Goal: Information Seeking & Learning: Learn about a topic

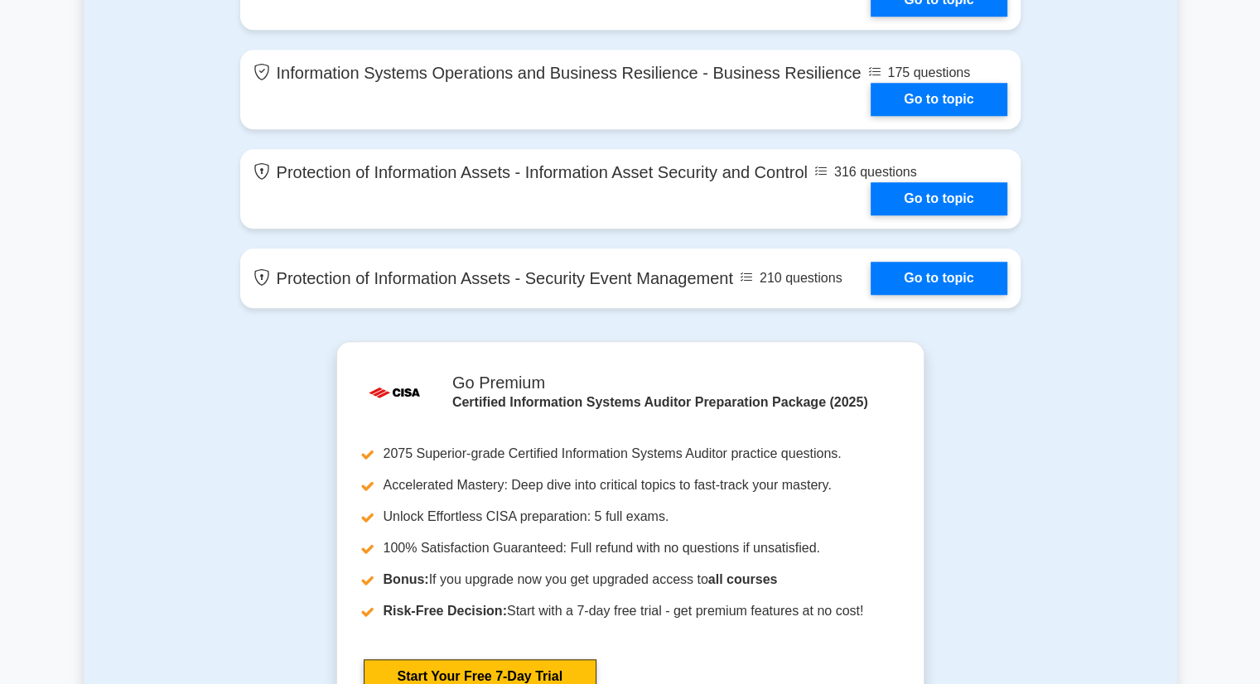
scroll to position [1524, 0]
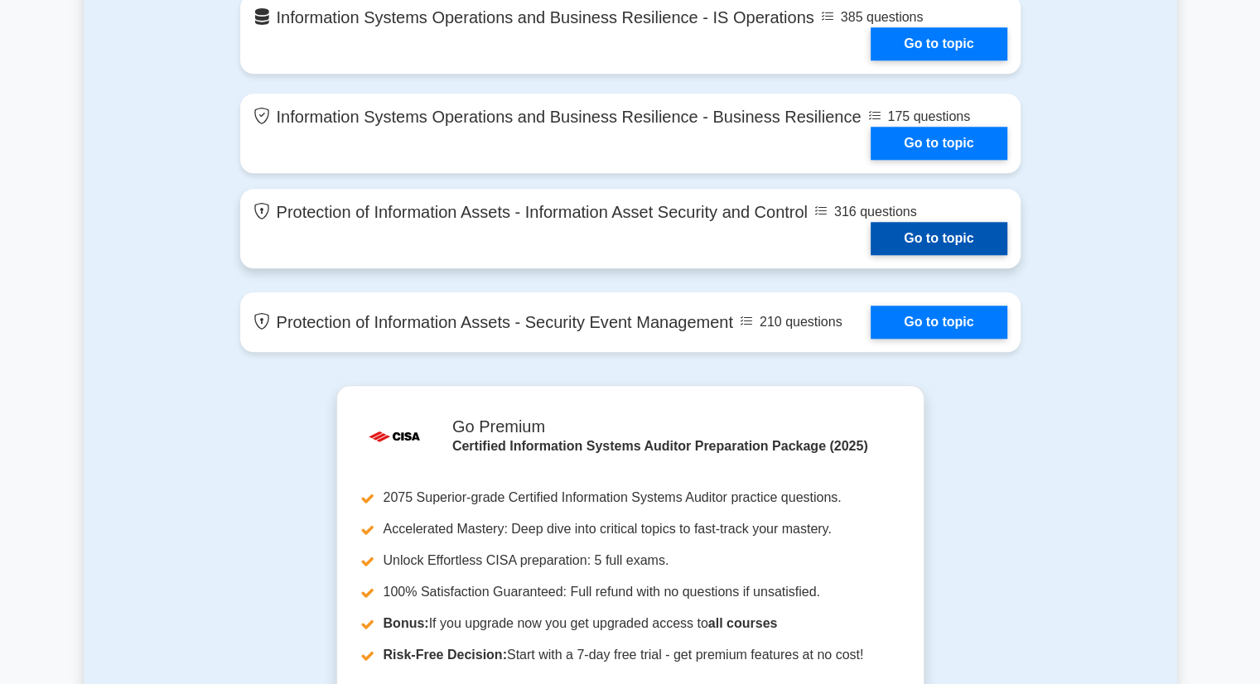
click at [948, 241] on link "Go to topic" at bounding box center [939, 238] width 136 height 33
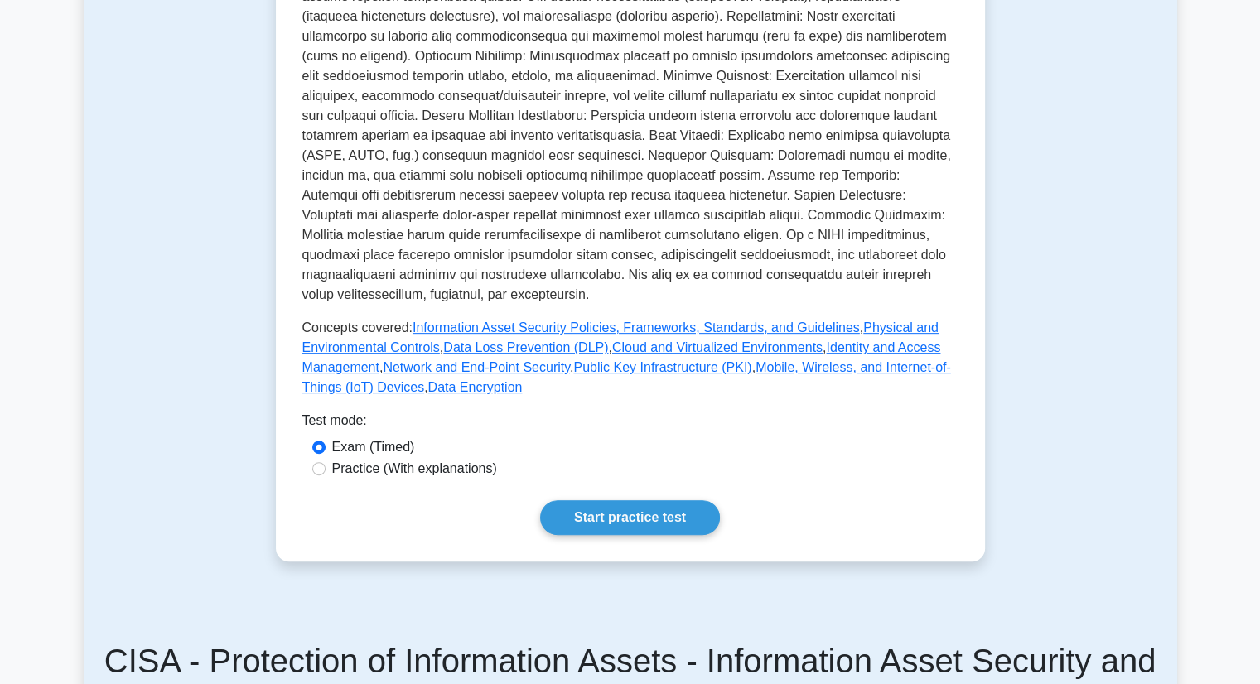
scroll to position [663, 0]
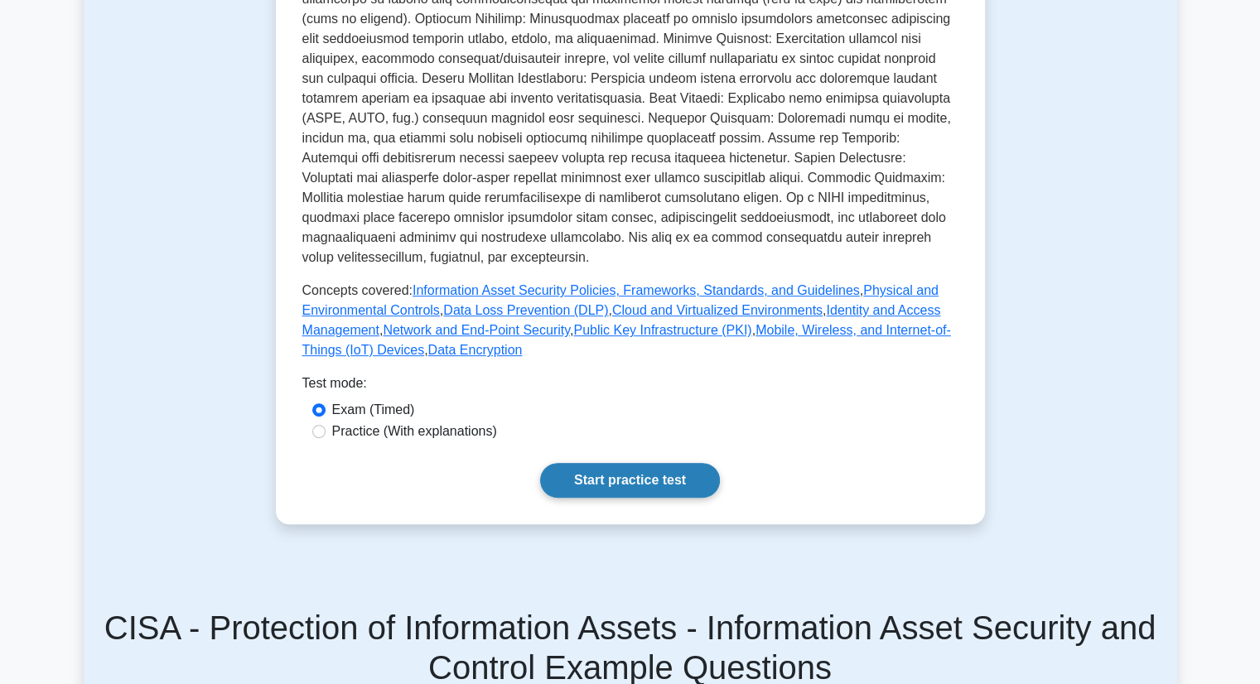
click at [649, 471] on link "Start practice test" at bounding box center [630, 480] width 180 height 35
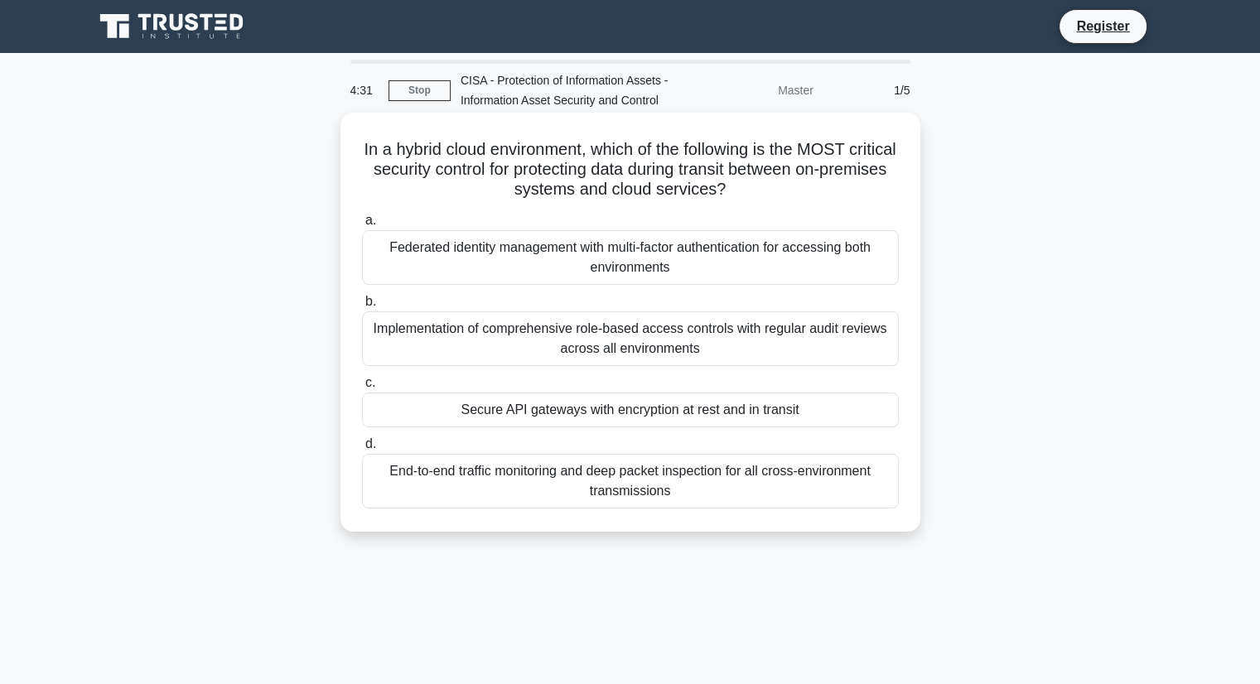
click at [603, 359] on div "Implementation of comprehensive role-based access controls with regular audit r…" at bounding box center [630, 338] width 537 height 55
click at [362, 307] on input "b. Implementation of comprehensive role-based access controls with regular audi…" at bounding box center [362, 302] width 0 height 11
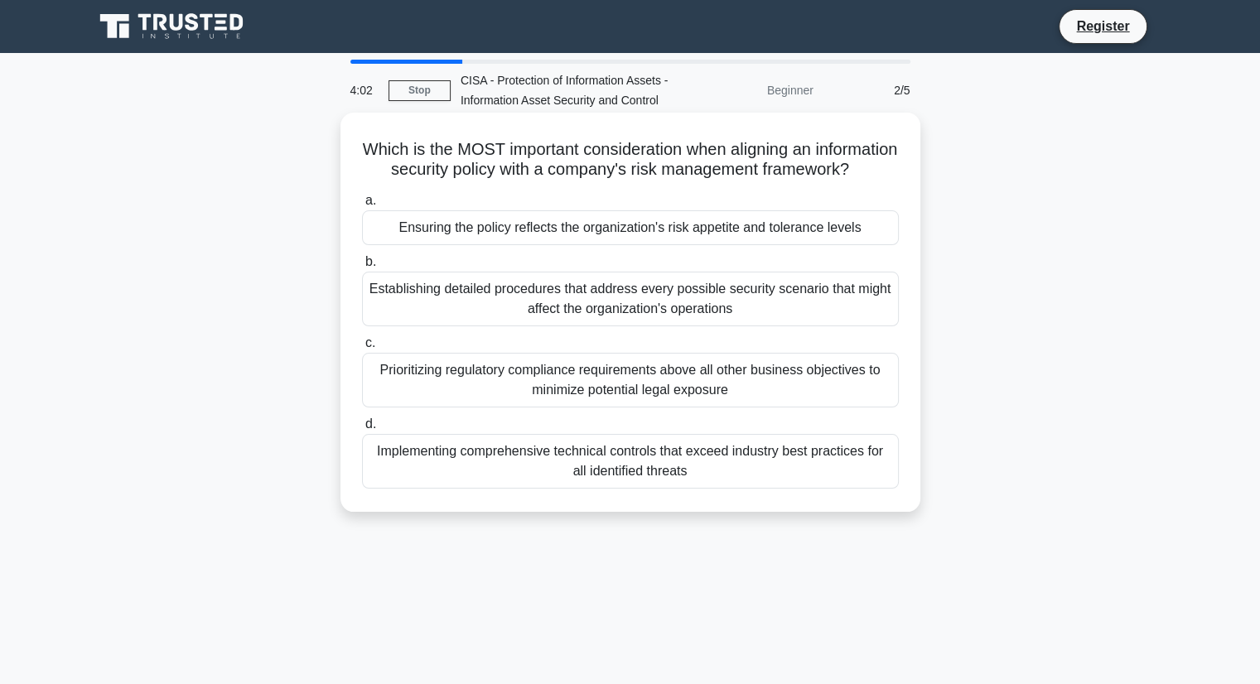
click at [613, 319] on div "Establishing detailed procedures that address every possible security scenario …" at bounding box center [630, 299] width 537 height 55
click at [362, 268] on input "b. Establishing detailed procedures that address every possible security scenar…" at bounding box center [362, 262] width 0 height 11
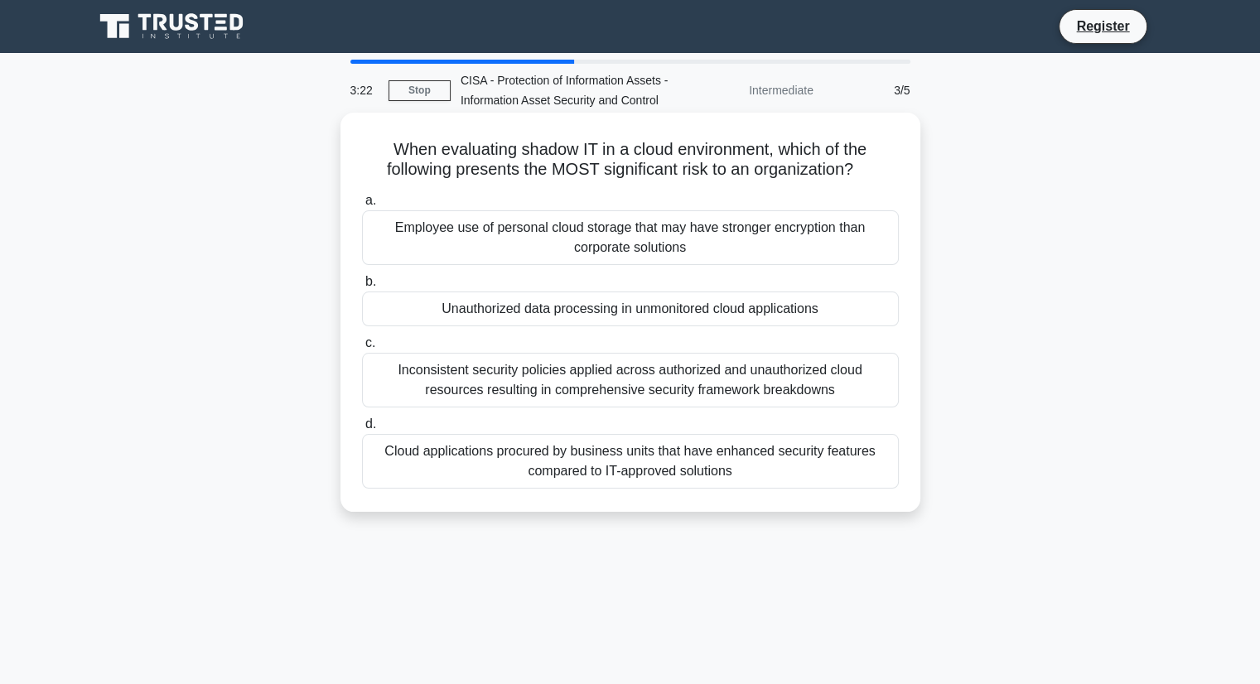
click at [612, 476] on div "Cloud applications procured by business units that have enhanced security featu…" at bounding box center [630, 461] width 537 height 55
click at [362, 430] on input "d. Cloud applications procured by business units that have enhanced security fe…" at bounding box center [362, 424] width 0 height 11
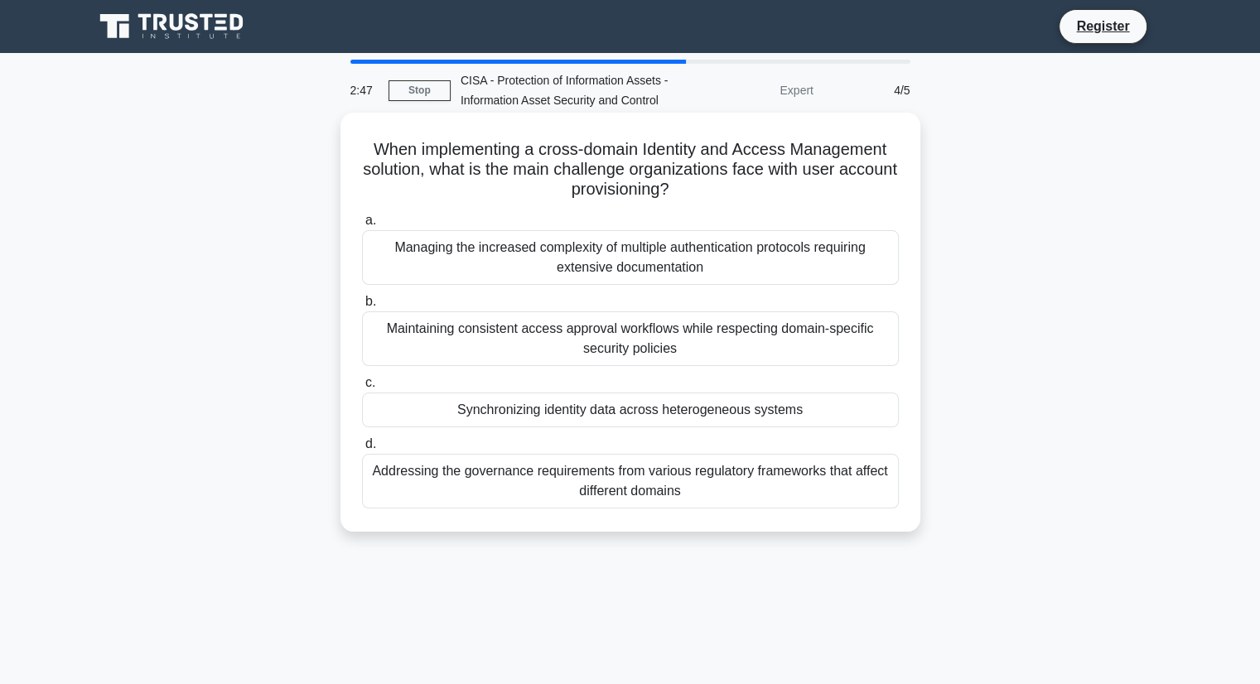
click at [645, 257] on div "Managing the increased complexity of multiple authentication protocols requirin…" at bounding box center [630, 257] width 537 height 55
click at [362, 226] on input "a. Managing the increased complexity of multiple authentication protocols requi…" at bounding box center [362, 220] width 0 height 11
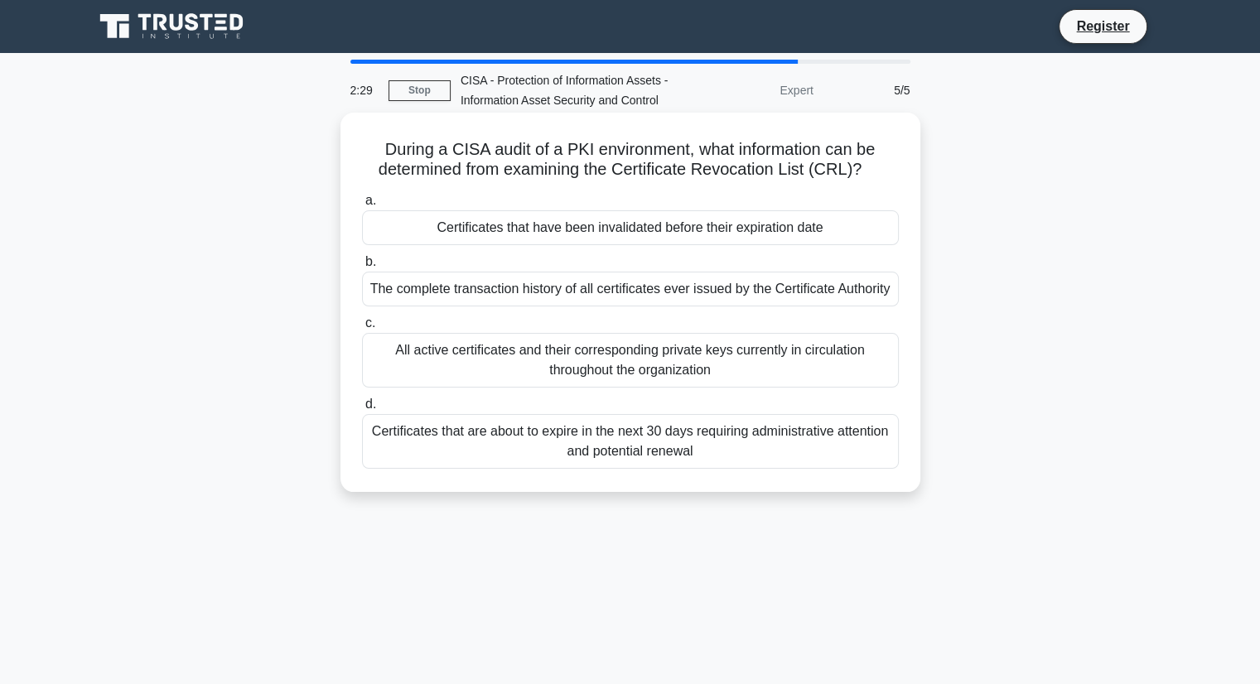
click at [632, 369] on div "All active certificates and their corresponding private keys currently in circu…" at bounding box center [630, 360] width 537 height 55
click at [362, 329] on input "c. All active certificates and their corresponding private keys currently in ci…" at bounding box center [362, 323] width 0 height 11
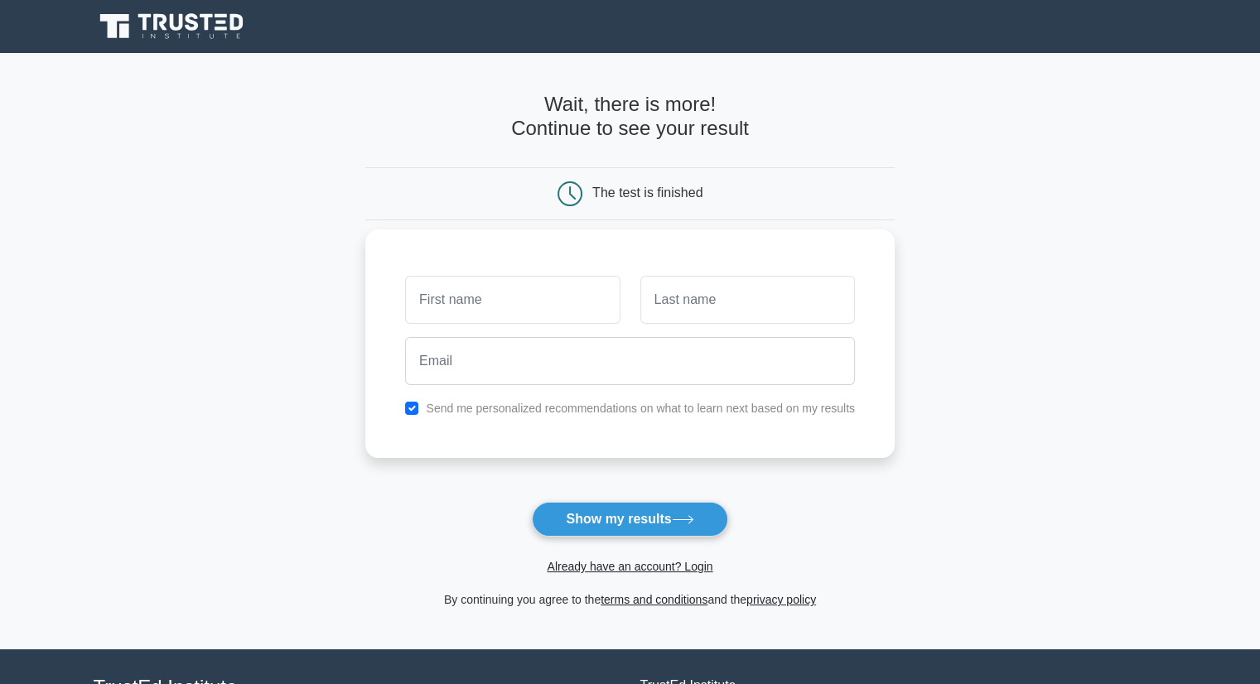
click at [524, 311] on input "text" at bounding box center [512, 300] width 215 height 48
type input "omar"
click at [705, 309] on input "text" at bounding box center [747, 300] width 215 height 48
type input "diome"
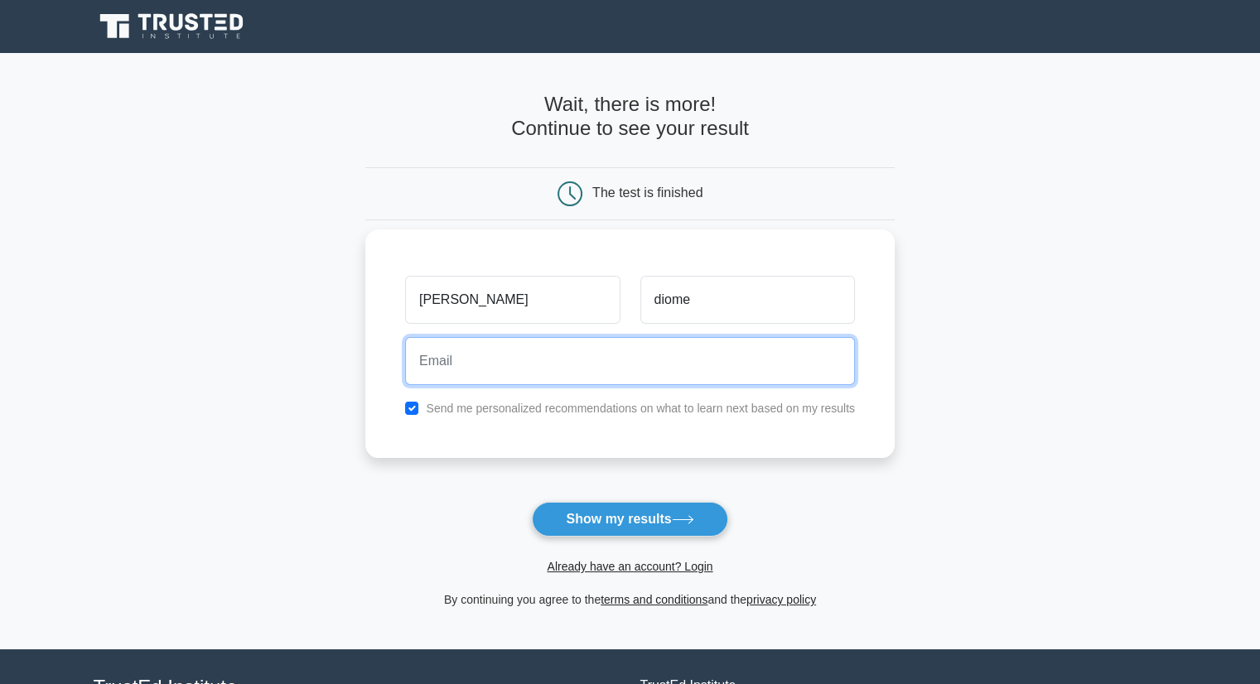
click at [628, 359] on input "email" at bounding box center [630, 361] width 450 height 48
type input "diomeomar@gmail.com"
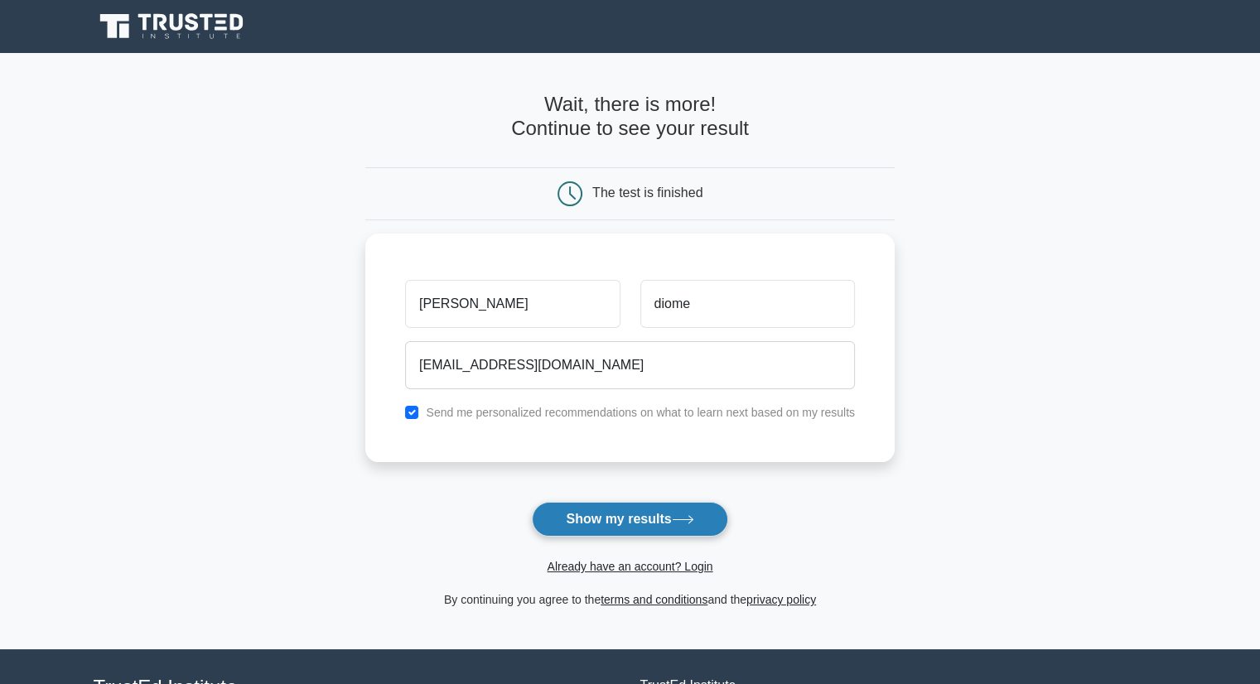
click at [591, 520] on button "Show my results" at bounding box center [630, 519] width 196 height 35
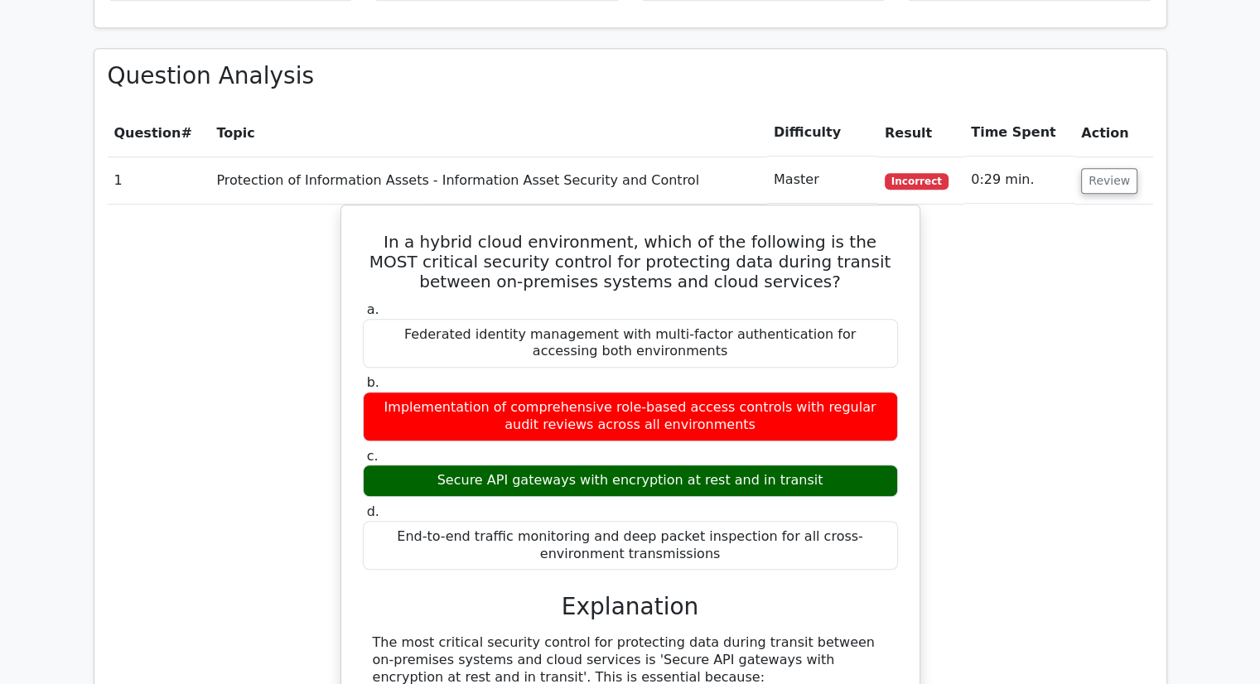
scroll to position [1237, 0]
